Goal: Task Accomplishment & Management: Complete application form

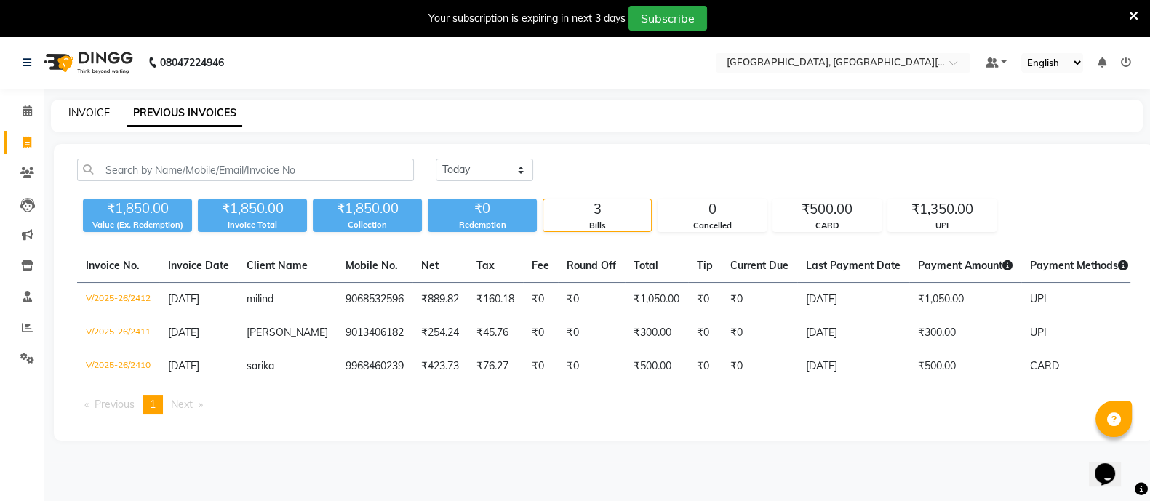
click at [87, 113] on link "INVOICE" at bounding box center [88, 112] width 41 height 13
select select "4884"
select select "service"
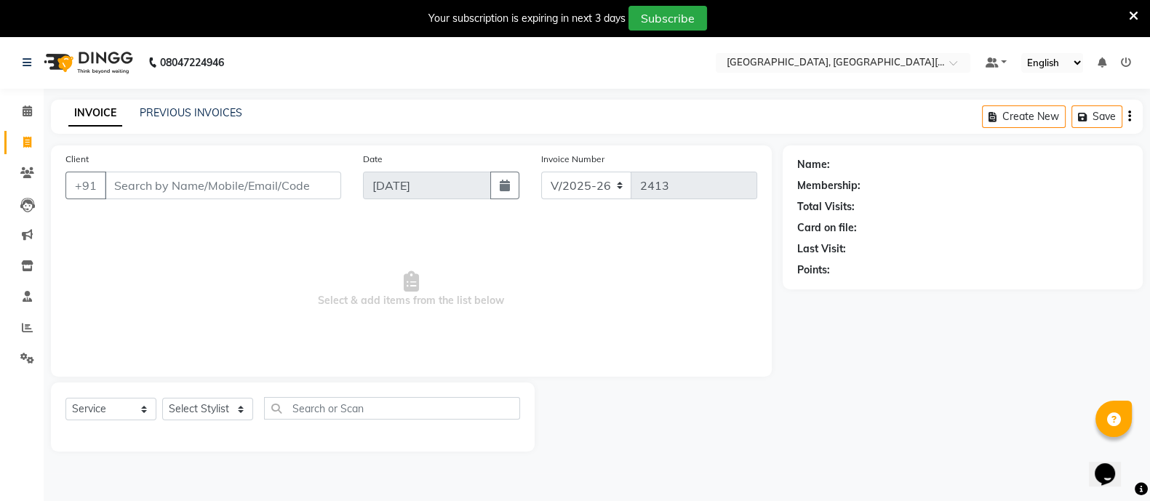
click at [306, 188] on input "Client" at bounding box center [223, 186] width 236 height 28
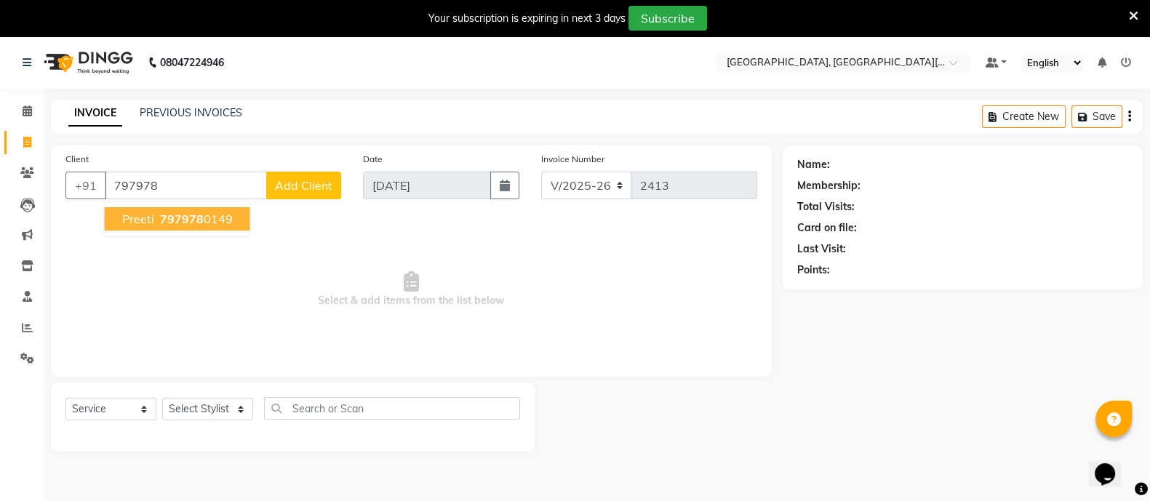
click at [215, 222] on ngb-highlight "797978 0149" at bounding box center [195, 219] width 76 height 15
type input "7979780149"
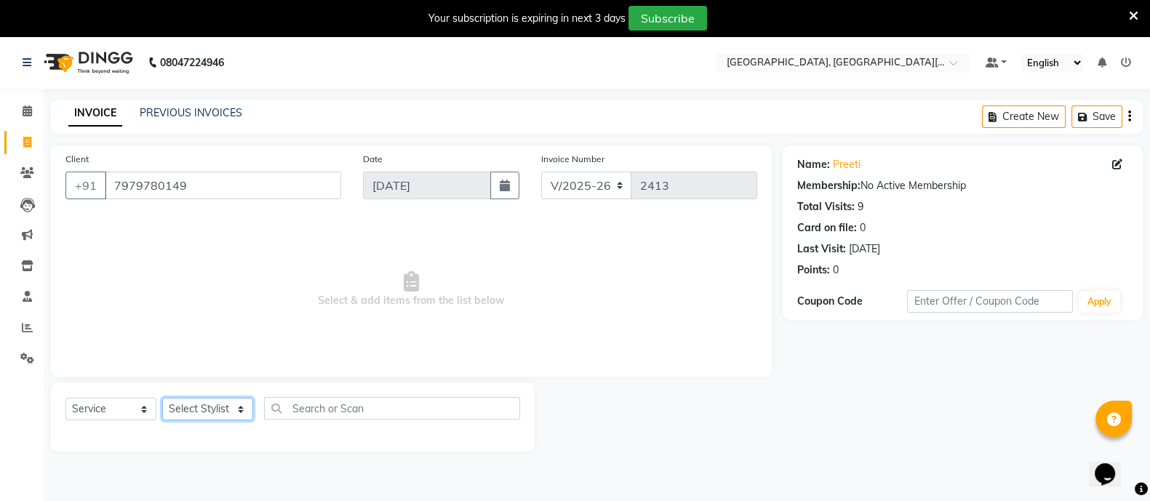
click at [218, 412] on select "Select Stylist [PERSON_NAME] [PERSON_NAME] GAURAV gulshan [PERSON_NAME] Manager…" at bounding box center [207, 409] width 91 height 23
select select "65609"
click at [162, 399] on select "Select Stylist [PERSON_NAME] [PERSON_NAME] GAURAV gulshan [PERSON_NAME] Manager…" at bounding box center [207, 409] width 91 height 23
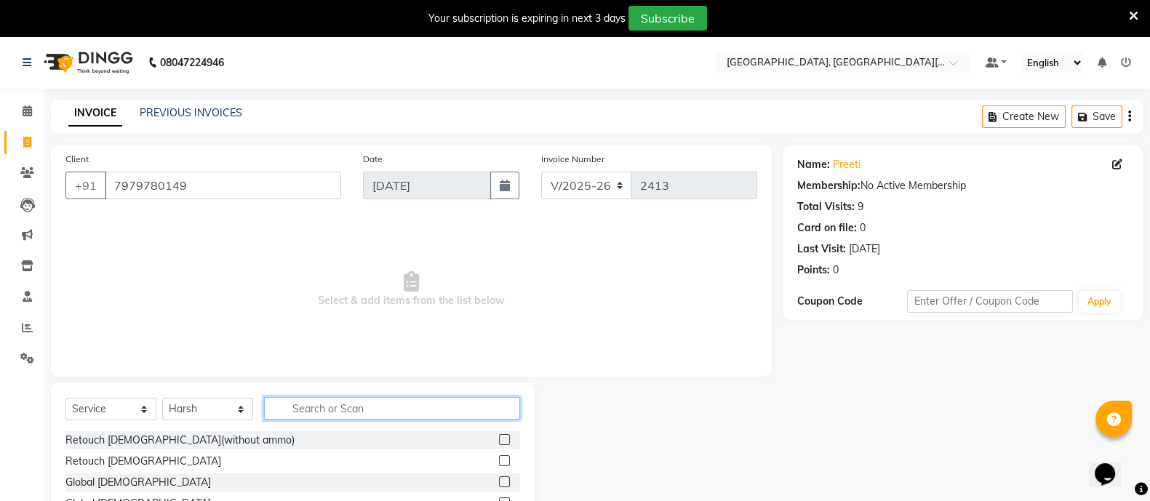
click at [329, 411] on input "text" at bounding box center [392, 408] width 256 height 23
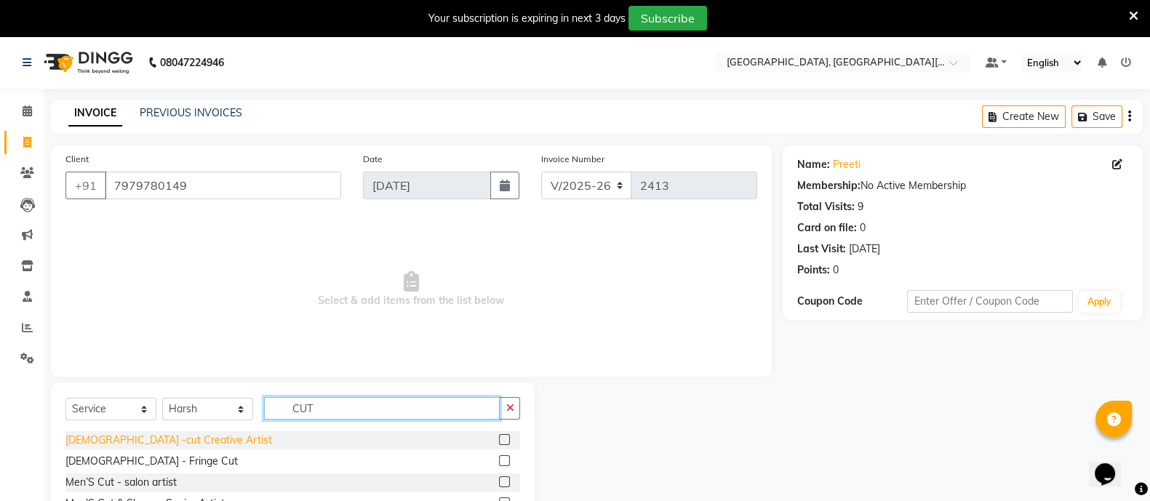
type input "CUT"
click at [143, 441] on div "[DEMOGRAPHIC_DATA] -cut Creative Artist" at bounding box center [168, 440] width 207 height 15
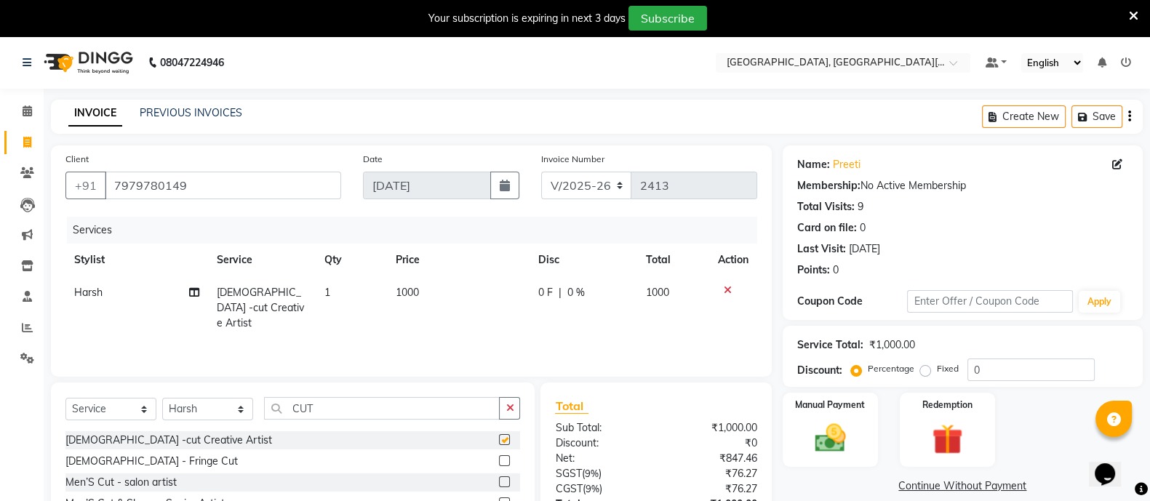
checkbox input "false"
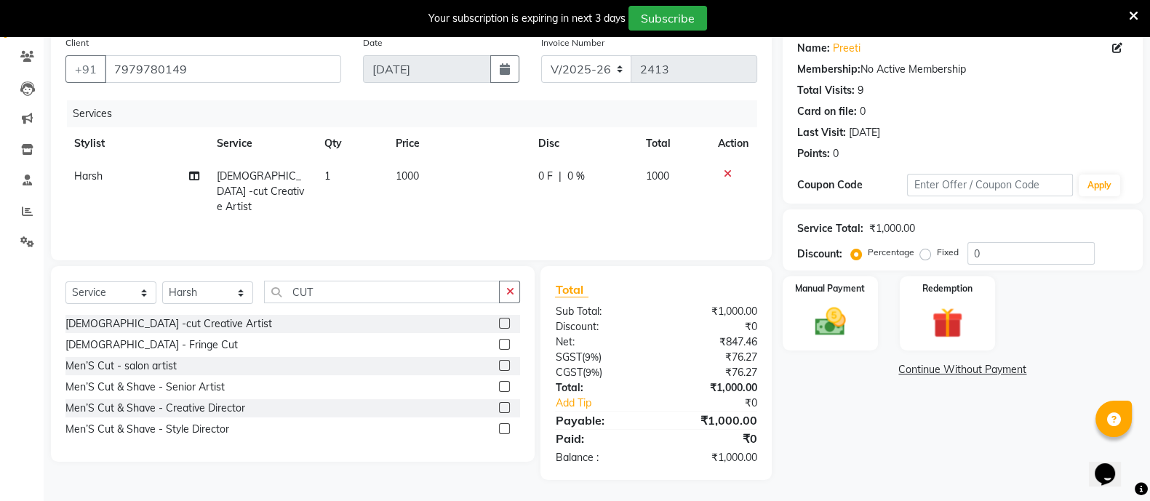
scroll to position [117, 0]
click at [829, 301] on div "Manual Payment" at bounding box center [831, 312] width 100 height 77
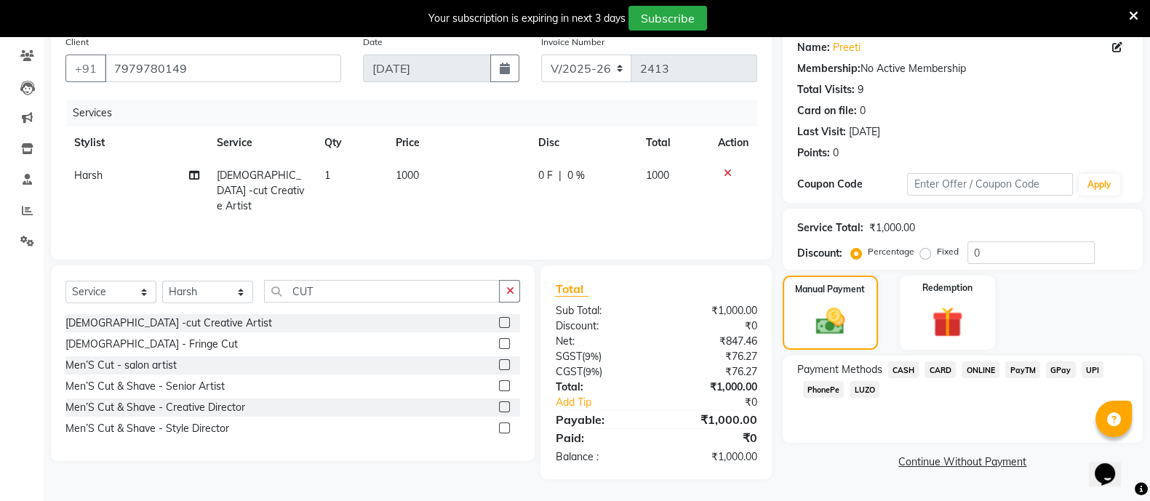
click at [1097, 372] on span "UPI" at bounding box center [1093, 370] width 23 height 17
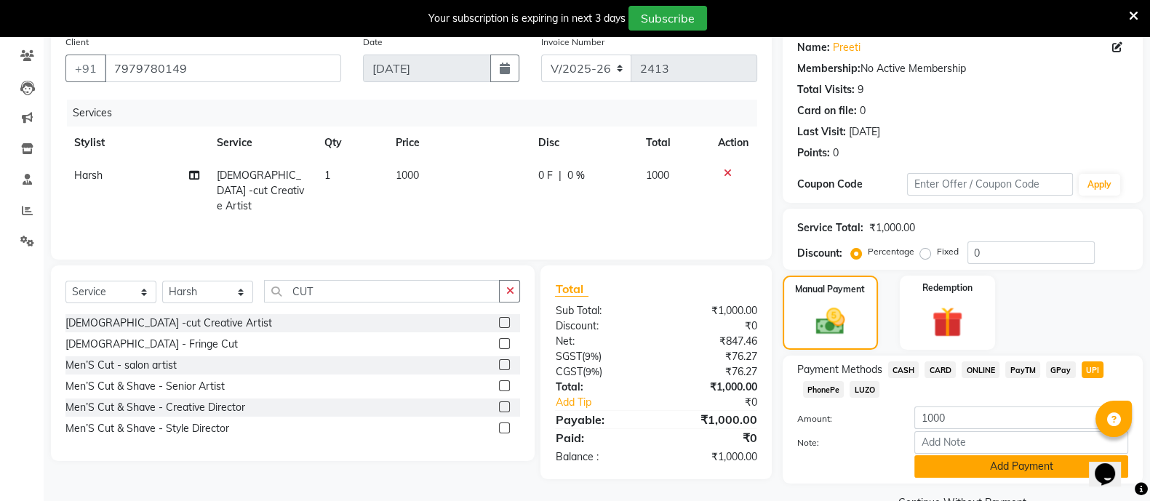
click at [975, 463] on button "Add Payment" at bounding box center [1021, 466] width 214 height 23
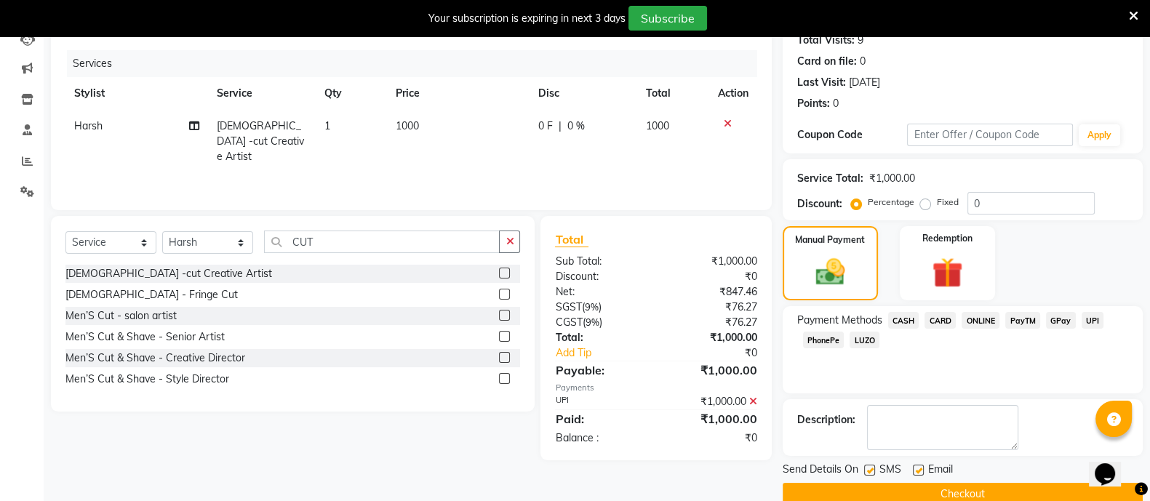
scroll to position [192, 0]
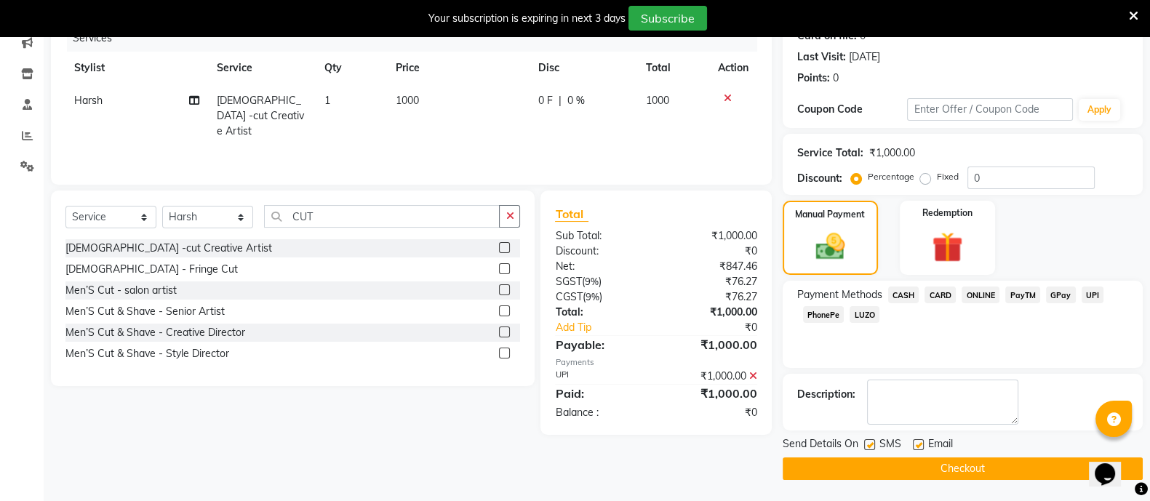
click at [938, 470] on button "Checkout" at bounding box center [963, 469] width 360 height 23
